Goal: Information Seeking & Learning: Learn about a topic

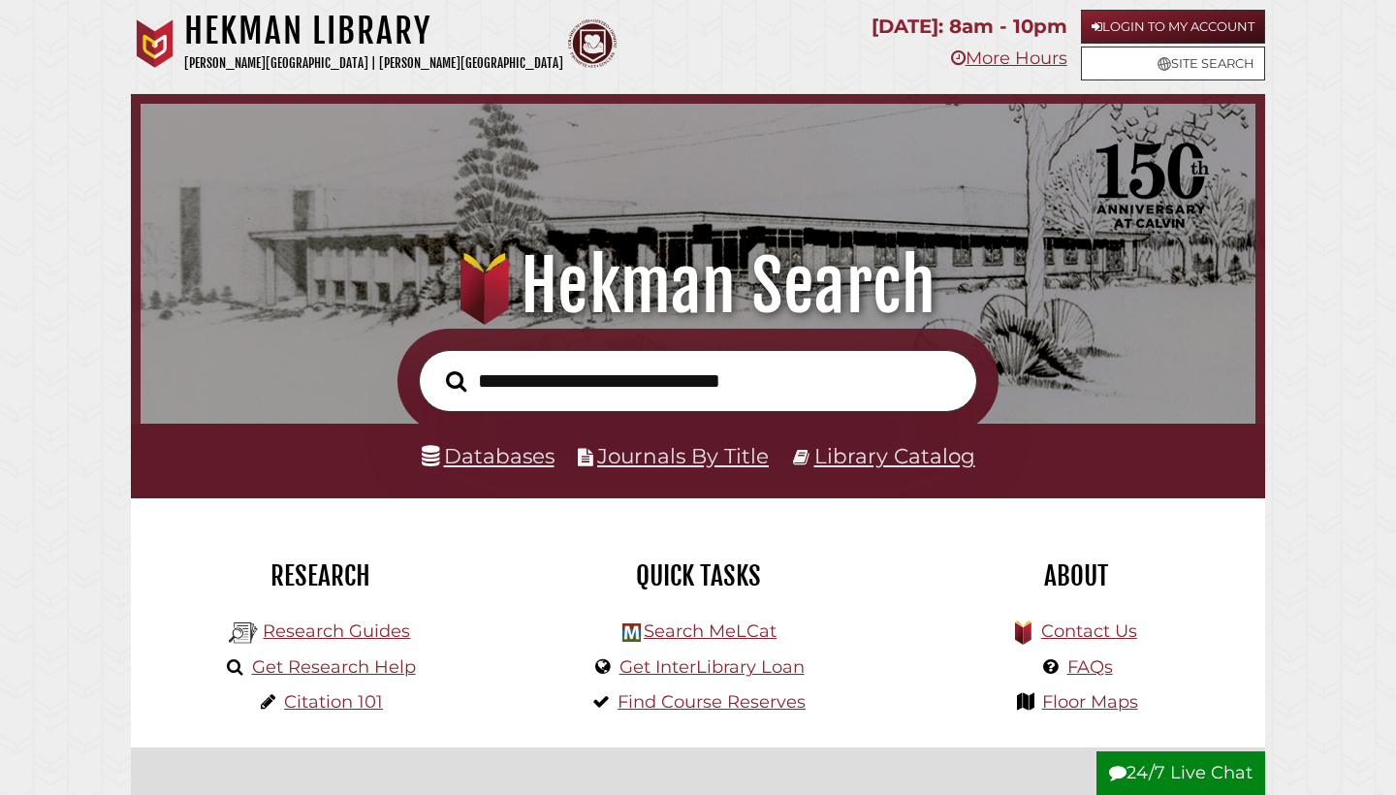
scroll to position [368, 1105]
click at [390, 623] on link "Research Guides" at bounding box center [336, 630] width 147 height 21
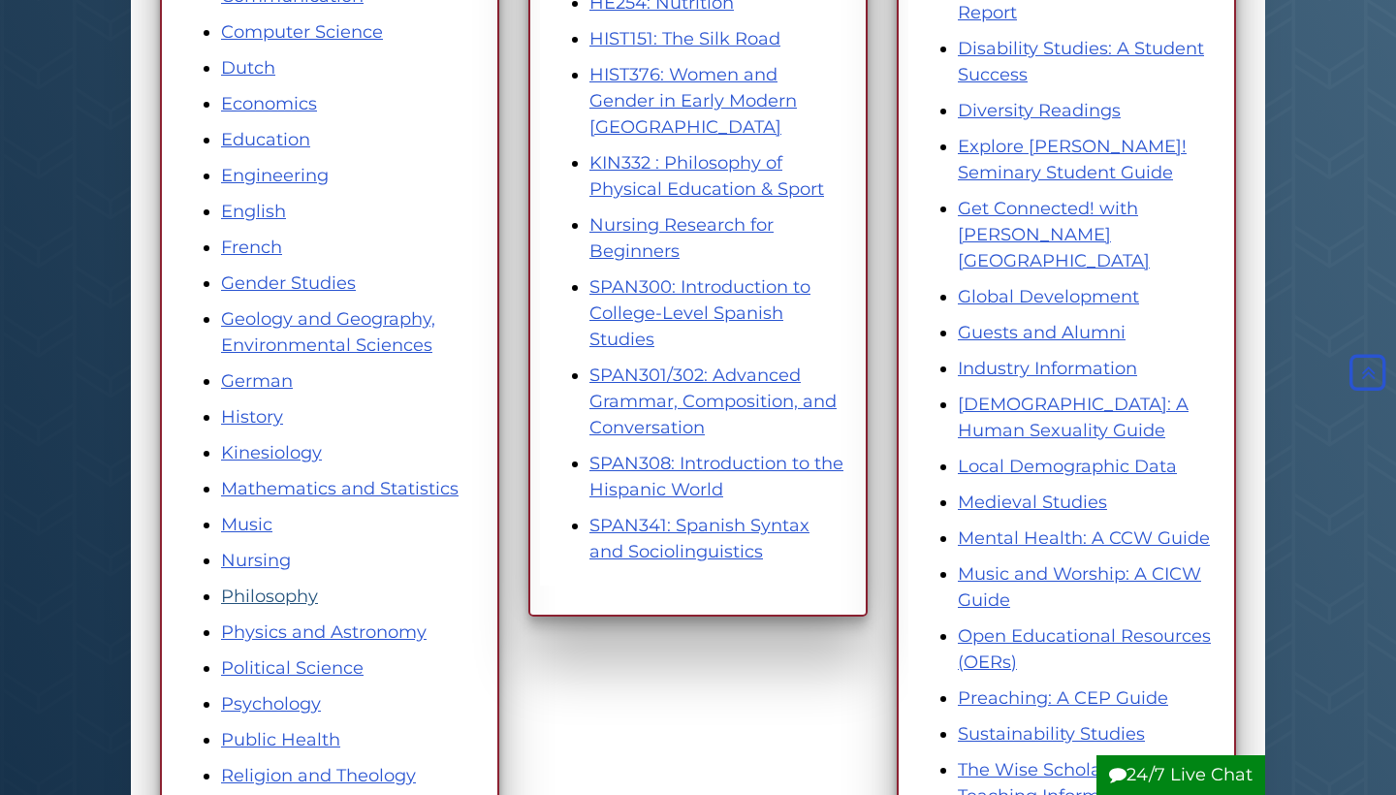
scroll to position [792, 0]
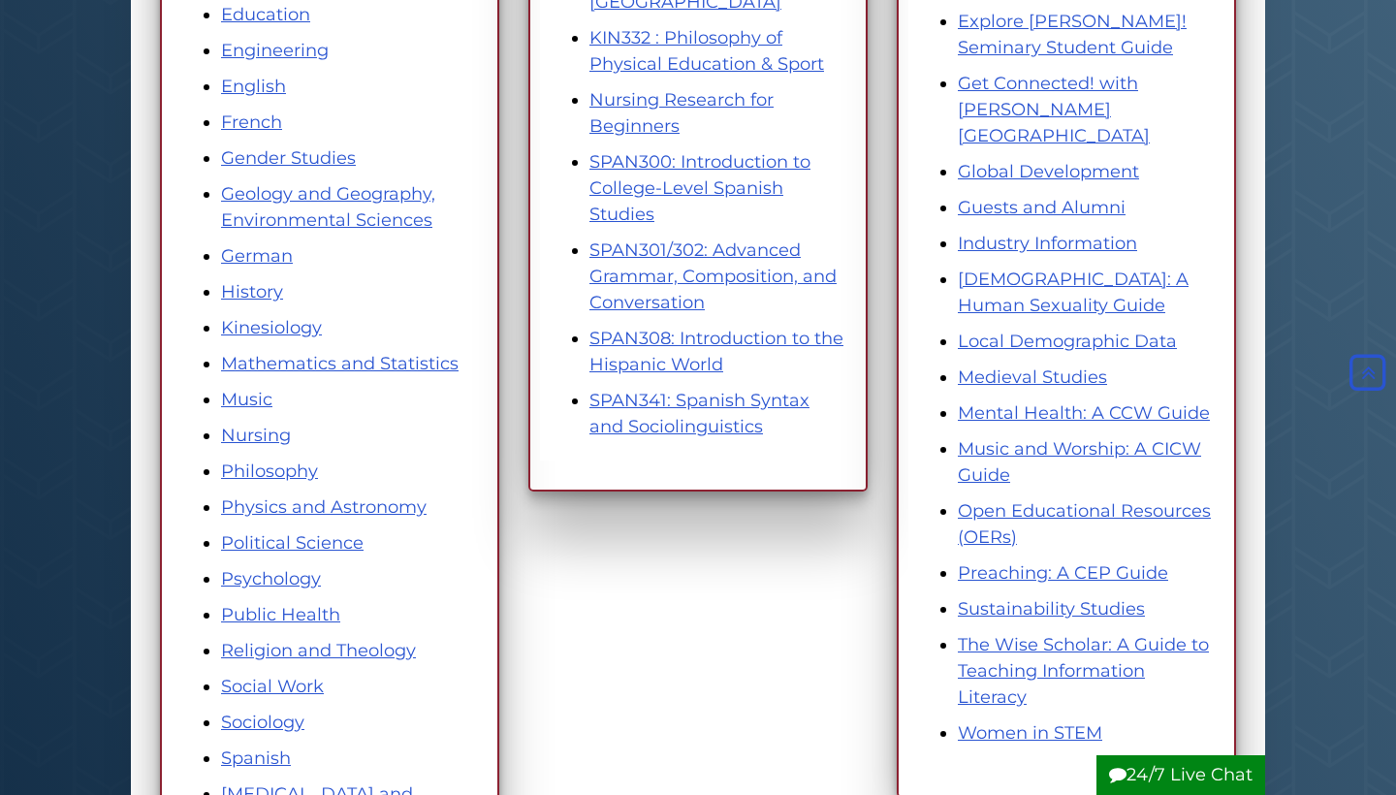
click at [272, 420] on ul "Accounting and Finance American History Art and Art History Asian Studies Biolo…" at bounding box center [329, 220] width 295 height 1298
click at [272, 441] on link "Nursing" at bounding box center [256, 435] width 70 height 21
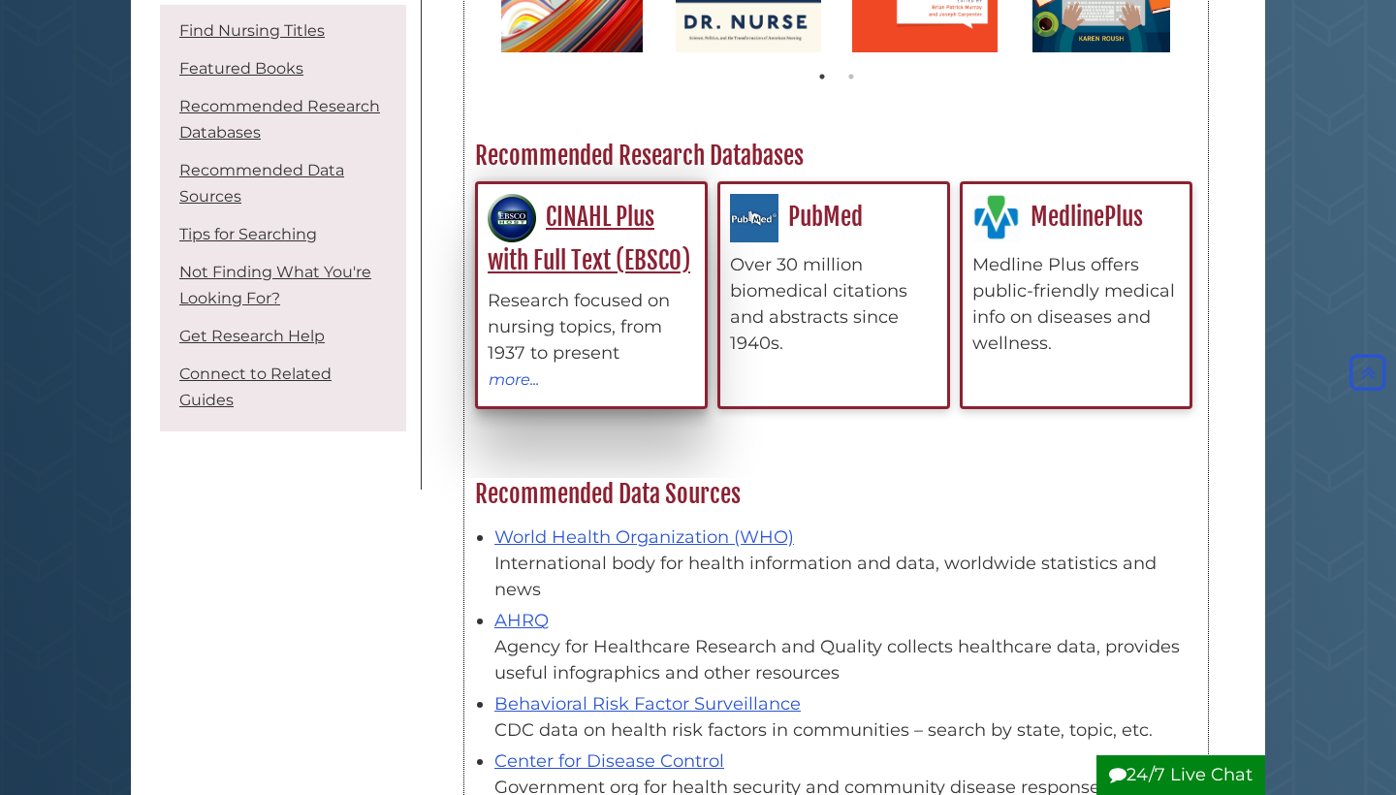
click at [517, 255] on link "CINAHL Plus with Full Text (EBSCO)" at bounding box center [589, 239] width 203 height 74
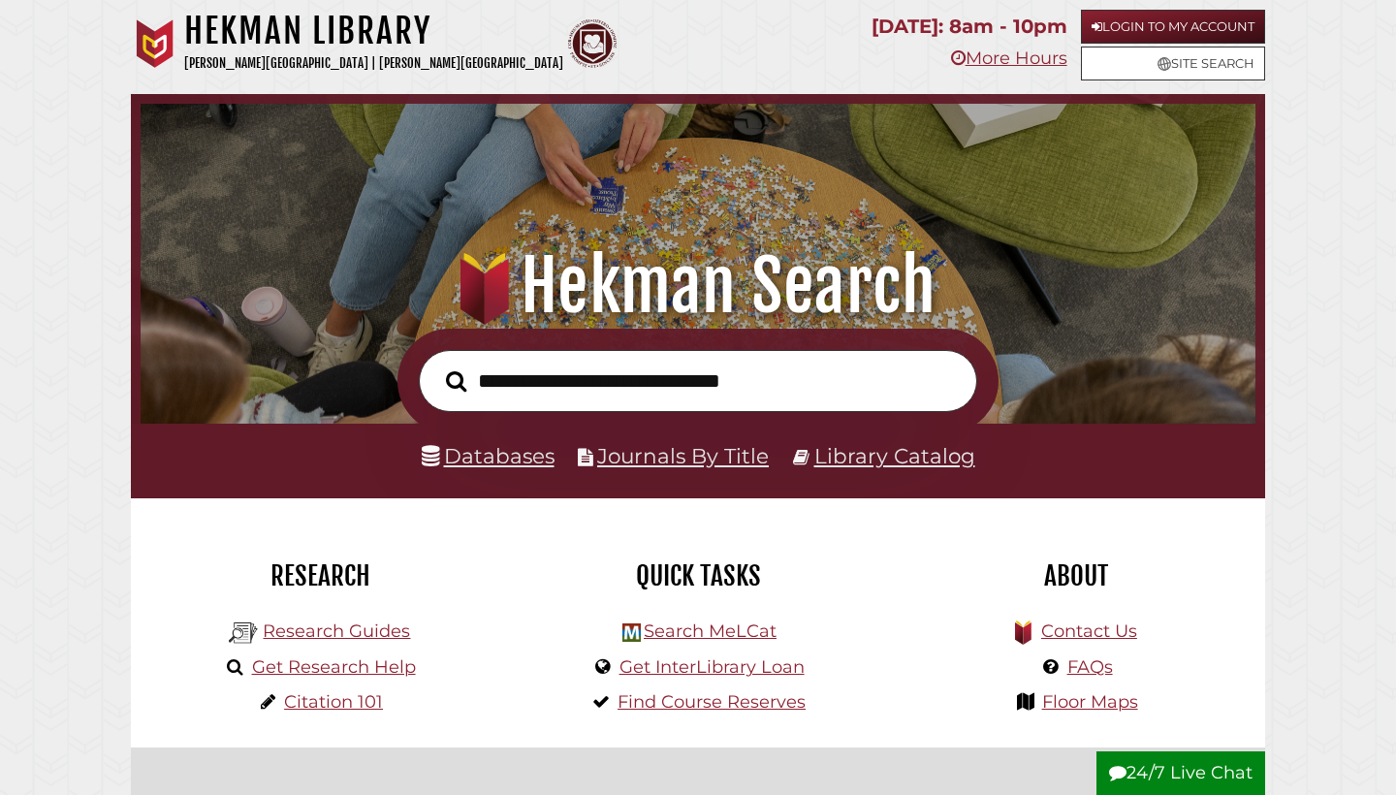
scroll to position [368, 1105]
click at [562, 407] on input "text" at bounding box center [698, 381] width 558 height 63
type input "**********"
click at [456, 380] on button "Search" at bounding box center [456, 382] width 40 height 32
